Goal: Find specific page/section: Find specific page/section

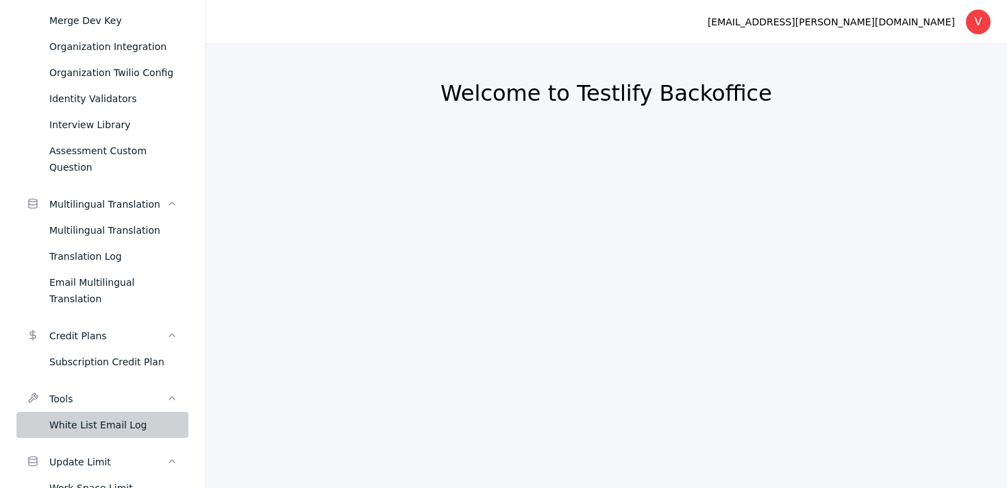
scroll to position [1476, 0]
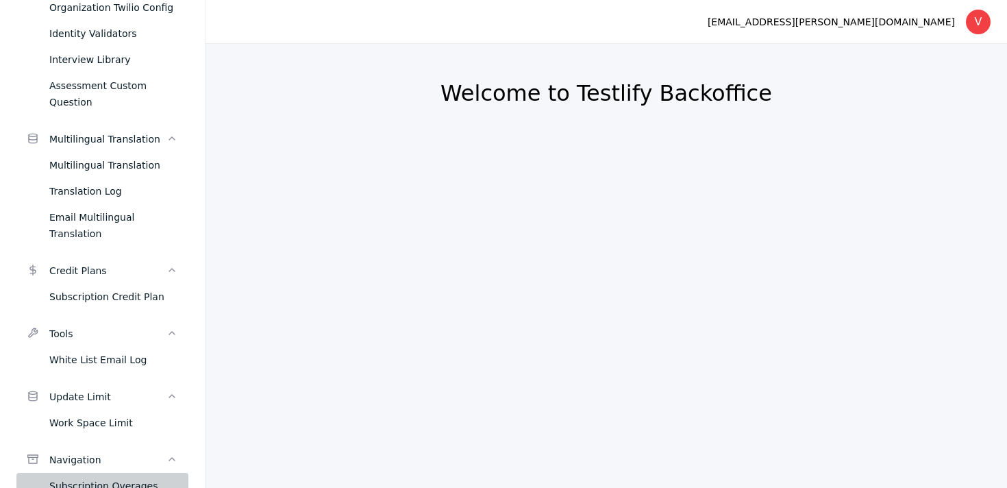
click at [101, 478] on div "Subscription Overages" at bounding box center [113, 486] width 128 height 16
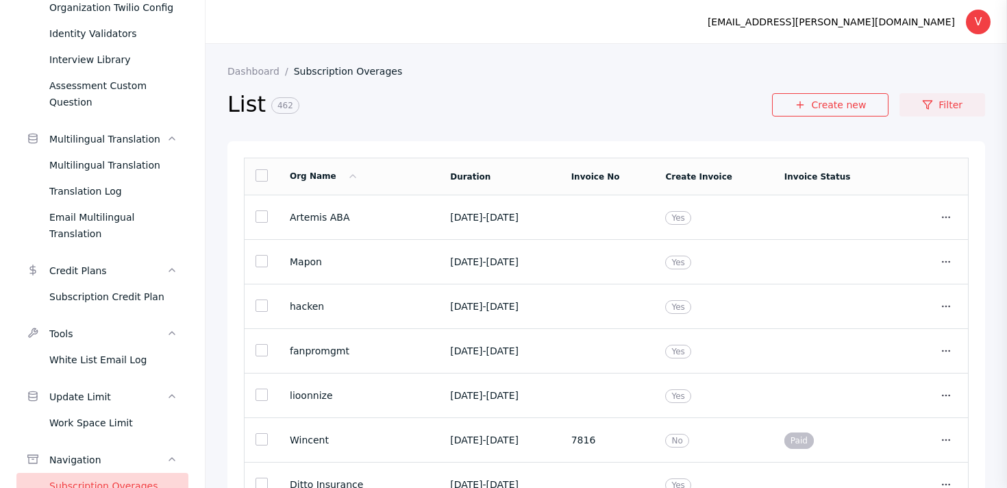
click at [944, 104] on link "Filter" at bounding box center [943, 104] width 86 height 23
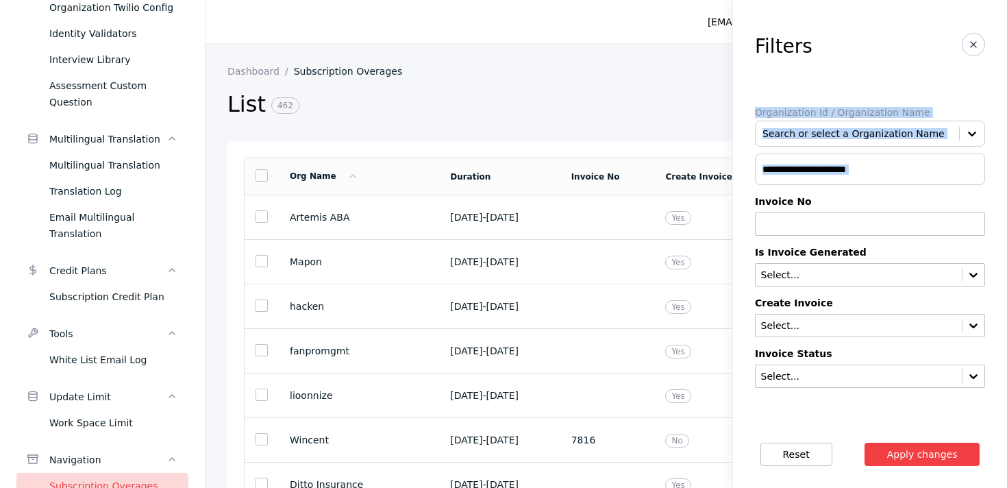
drag, startPoint x: 753, startPoint y: 110, endPoint x: 913, endPoint y: 186, distance: 177.5
click at [913, 186] on section "Filters Organization Id / Organization Name Search or select a Organization Nam…" at bounding box center [870, 210] width 274 height 421
click at [976, 38] on button "button" at bounding box center [973, 44] width 23 height 23
